Goal: Information Seeking & Learning: Compare options

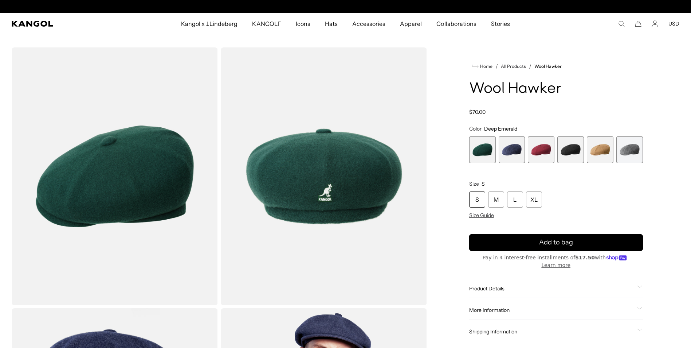
scroll to position [0, 150]
click at [569, 157] on span "4 of 6" at bounding box center [571, 149] width 27 height 27
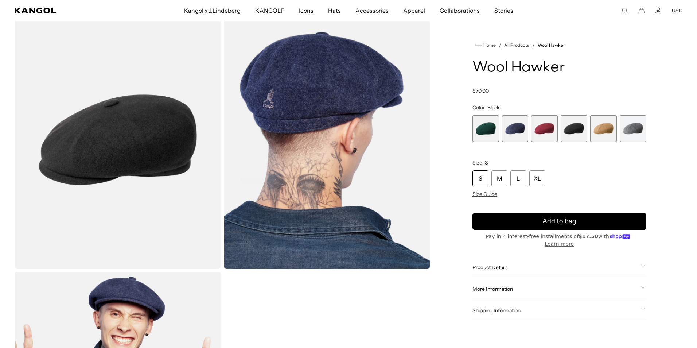
scroll to position [0, 150]
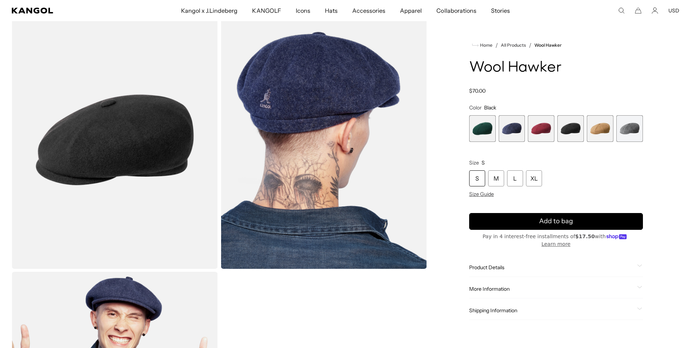
click at [136, 182] on img "Gallery Viewer" at bounding box center [115, 140] width 206 height 258
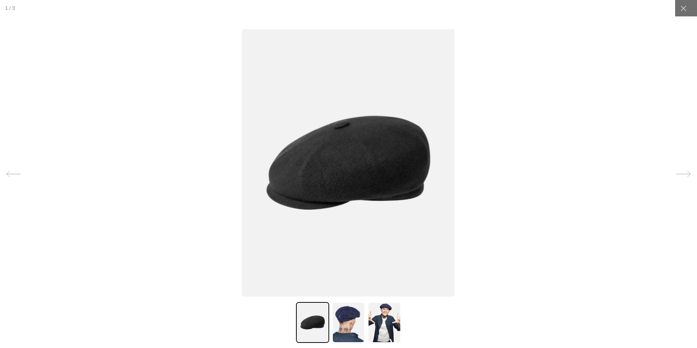
scroll to position [0, 0]
click at [676, 175] on icon at bounding box center [683, 174] width 15 height 15
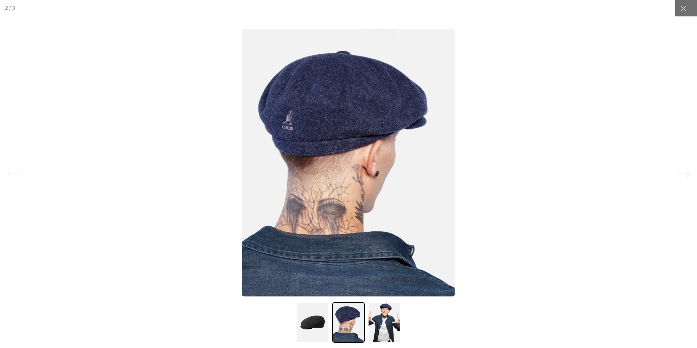
scroll to position [0, 150]
click at [676, 175] on icon at bounding box center [683, 174] width 15 height 15
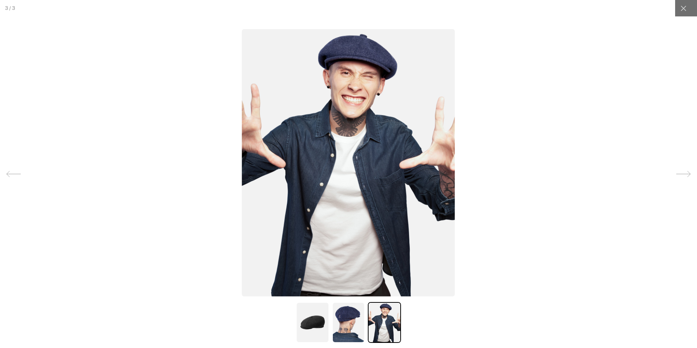
scroll to position [0, 0]
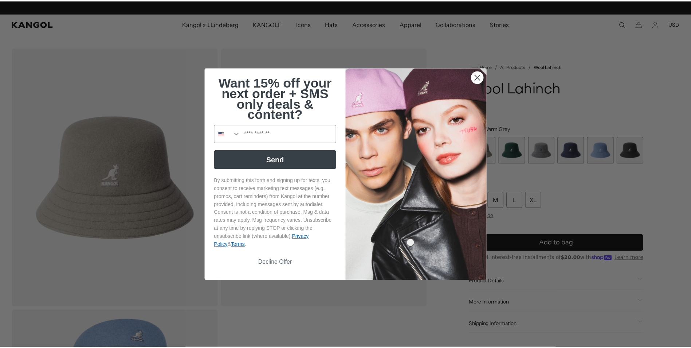
scroll to position [0, 150]
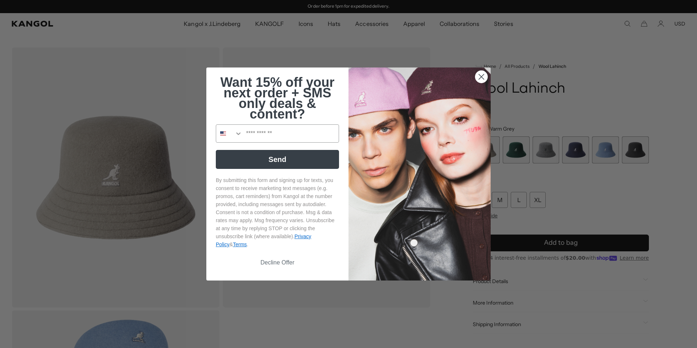
click at [600, 155] on div "Close dialog Want 15% off your next order + SMS only deals & content? Send By s…" at bounding box center [348, 174] width 697 height 348
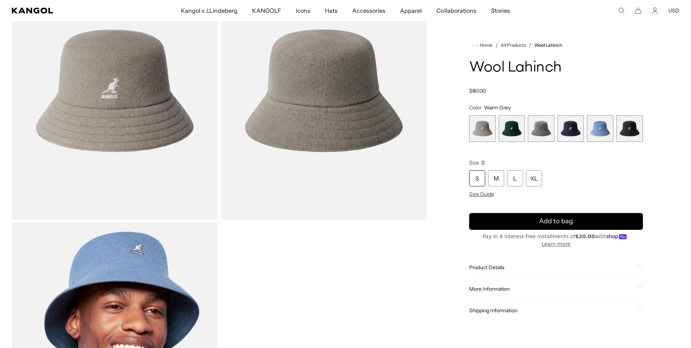
scroll to position [73, 0]
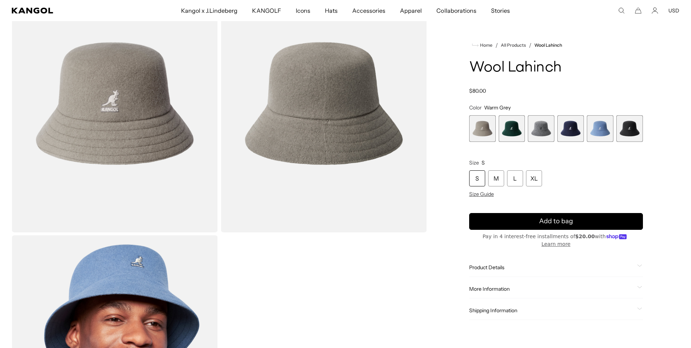
click at [631, 133] on span "6 of 6" at bounding box center [630, 128] width 27 height 27
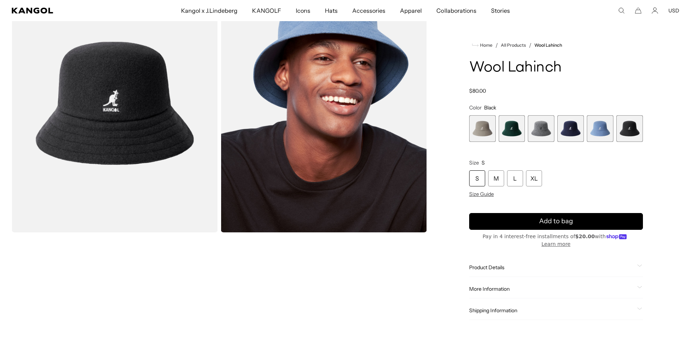
click at [608, 128] on span "5 of 6" at bounding box center [600, 128] width 27 height 27
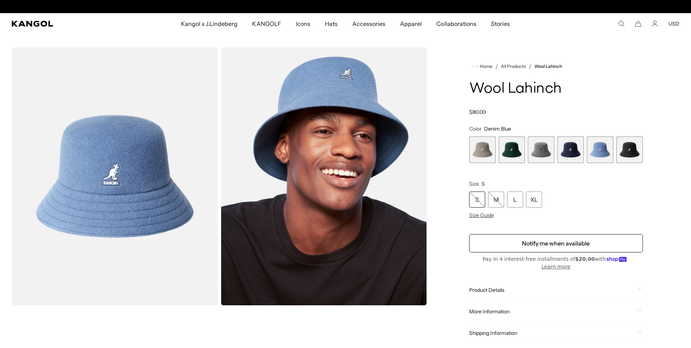
scroll to position [0, 150]
click at [623, 148] on span "6 of 6" at bounding box center [630, 149] width 27 height 27
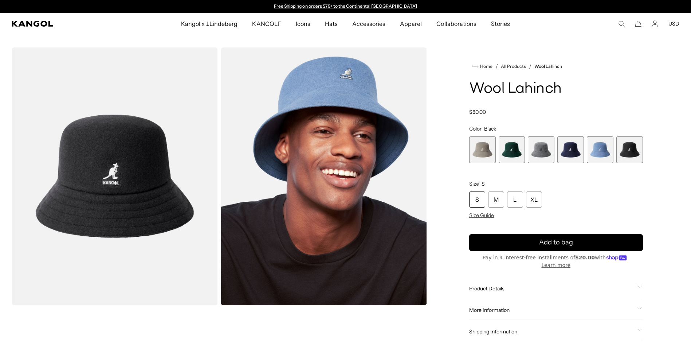
click at [548, 152] on span "3 of 6" at bounding box center [541, 149] width 27 height 27
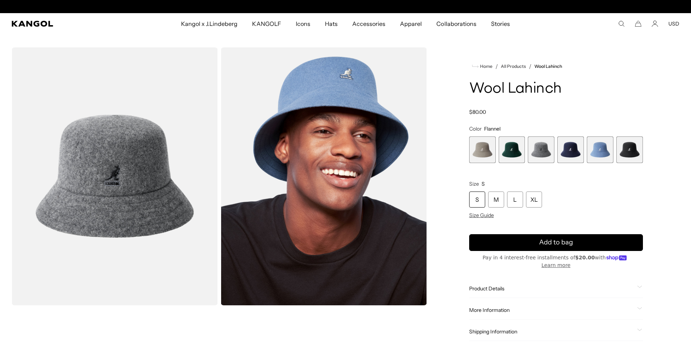
scroll to position [0, 150]
click at [516, 155] on span "2 of 6" at bounding box center [512, 149] width 27 height 27
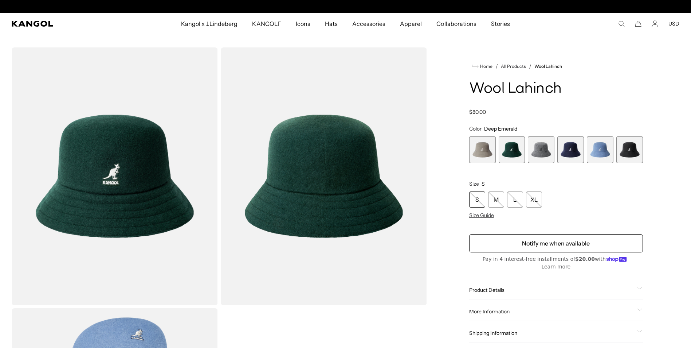
scroll to position [0, 150]
click at [487, 154] on span "1 of 6" at bounding box center [482, 149] width 27 height 27
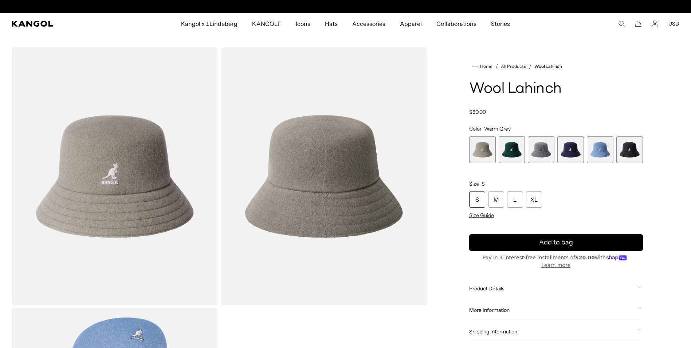
scroll to position [0, 150]
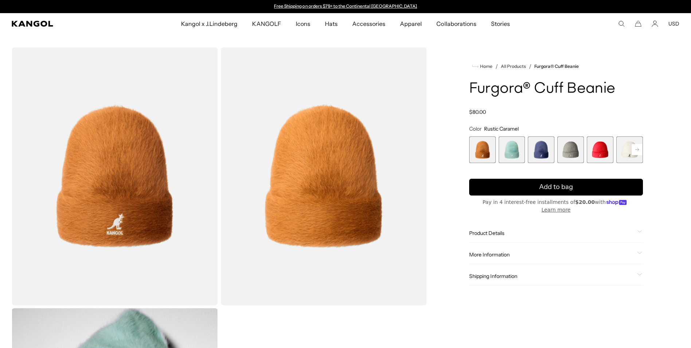
click at [512, 147] on span "2 of 7" at bounding box center [512, 149] width 27 height 27
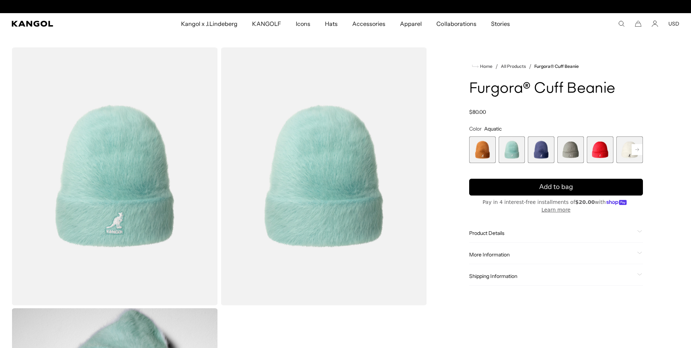
scroll to position [0, 150]
click at [539, 146] on span "3 of 7" at bounding box center [541, 149] width 27 height 27
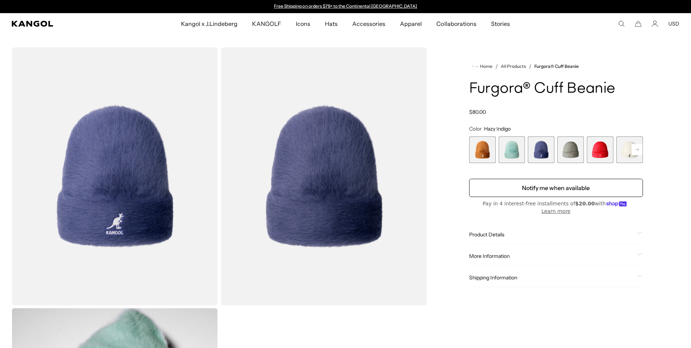
click at [579, 145] on span "4 of 7" at bounding box center [571, 149] width 27 height 27
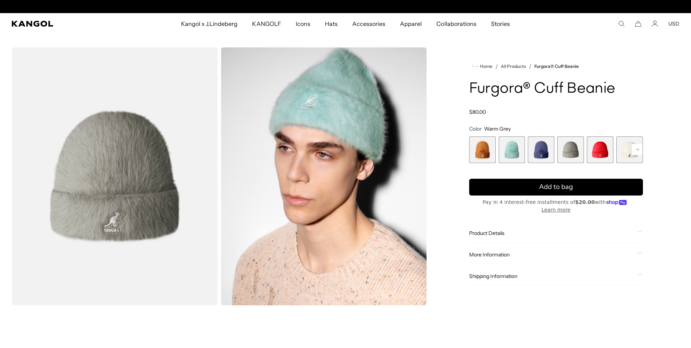
scroll to position [0, 150]
click at [639, 150] on rect at bounding box center [637, 149] width 11 height 11
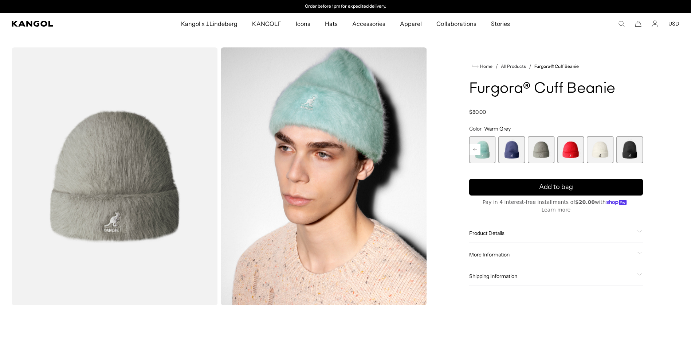
click at [604, 152] on span "6 of 7" at bounding box center [600, 149] width 27 height 27
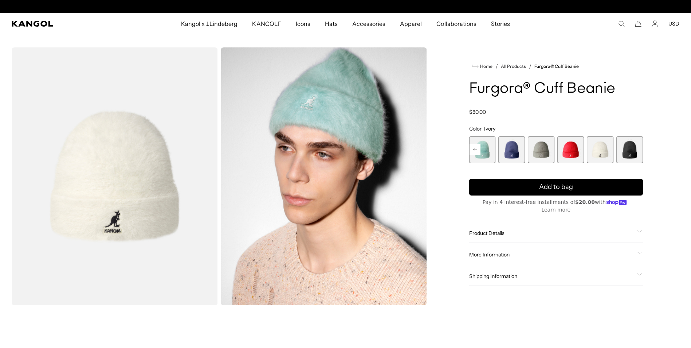
scroll to position [0, 150]
